Goal: Transaction & Acquisition: Purchase product/service

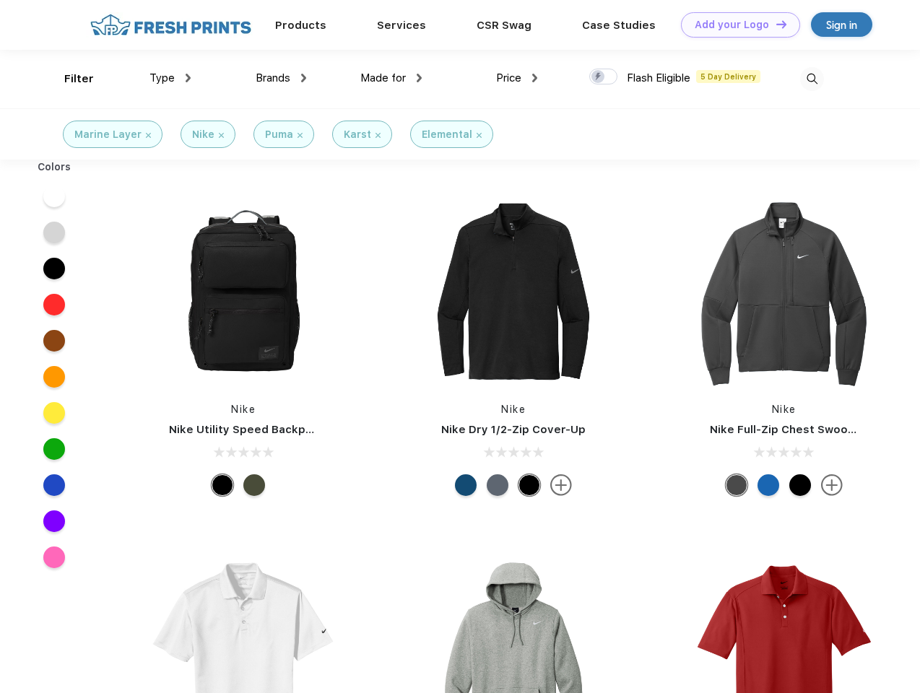
click at [735, 25] on link "Add your Logo Design Tool" at bounding box center [740, 24] width 119 height 25
click at [0, 0] on div "Design Tool" at bounding box center [0, 0] width 0 height 0
click at [775, 24] on link "Add your Logo Design Tool" at bounding box center [740, 24] width 119 height 25
click at [69, 79] on div "Filter" at bounding box center [79, 79] width 30 height 17
click at [170, 78] on span "Type" at bounding box center [162, 78] width 25 height 13
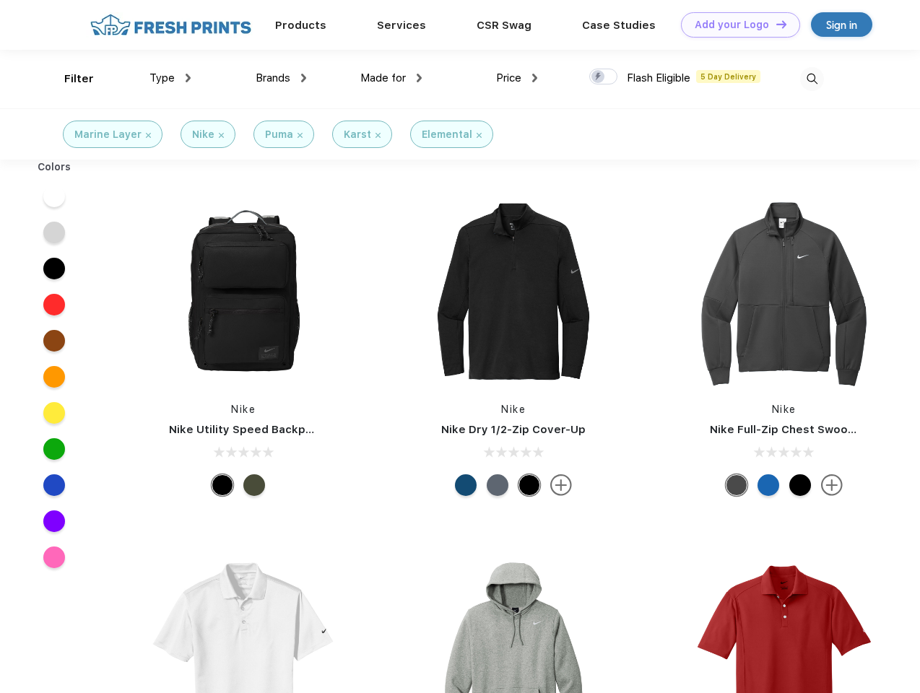
click at [281, 78] on span "Brands" at bounding box center [273, 78] width 35 height 13
click at [392, 78] on span "Made for" at bounding box center [383, 78] width 46 height 13
click at [517, 78] on span "Price" at bounding box center [508, 78] width 25 height 13
click at [604, 77] on div at bounding box center [603, 77] width 28 height 16
click at [599, 77] on input "checkbox" at bounding box center [593, 72] width 9 height 9
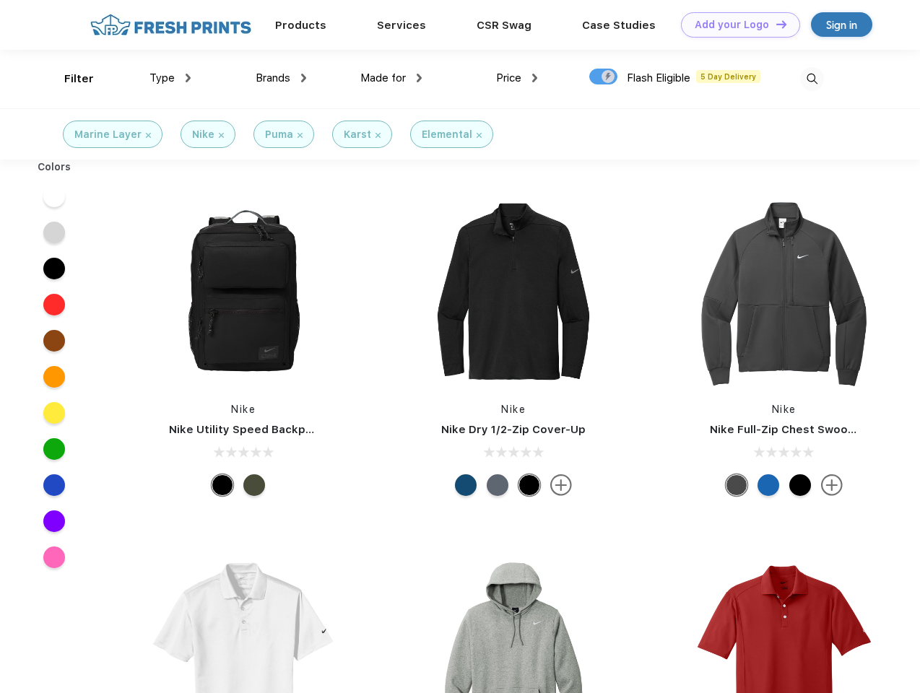
click at [812, 79] on img at bounding box center [812, 79] width 24 height 24
